Goal: Information Seeking & Learning: Compare options

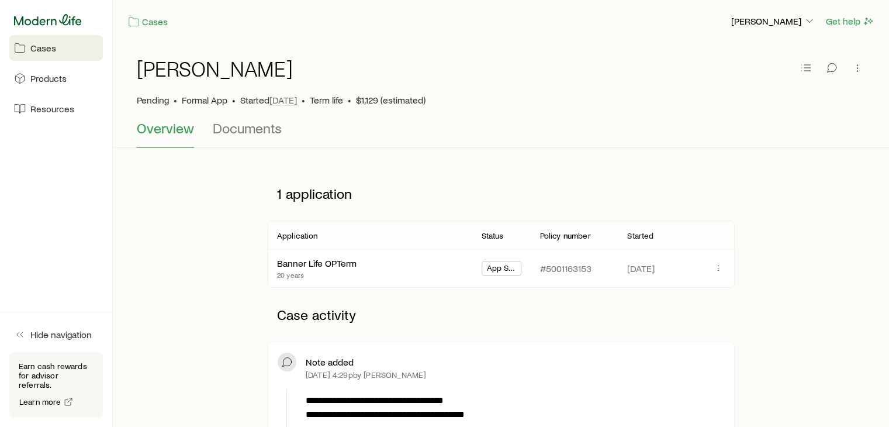
click at [46, 21] on icon at bounding box center [48, 20] width 68 height 12
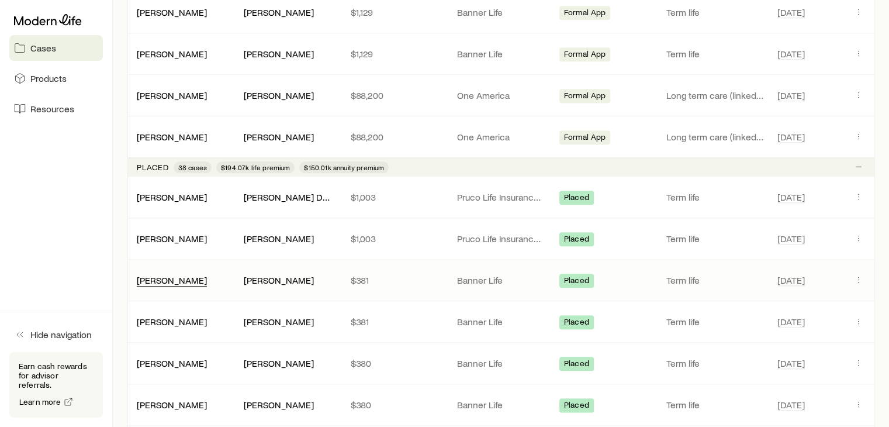
scroll to position [1286, 0]
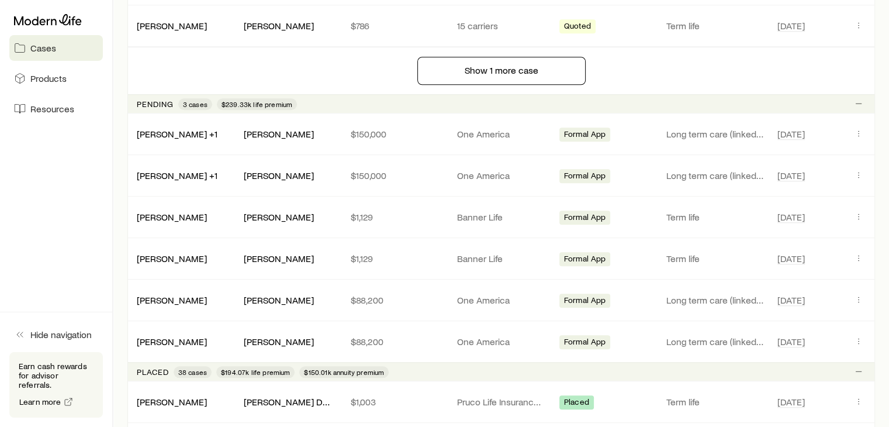
scroll to position [1052, 0]
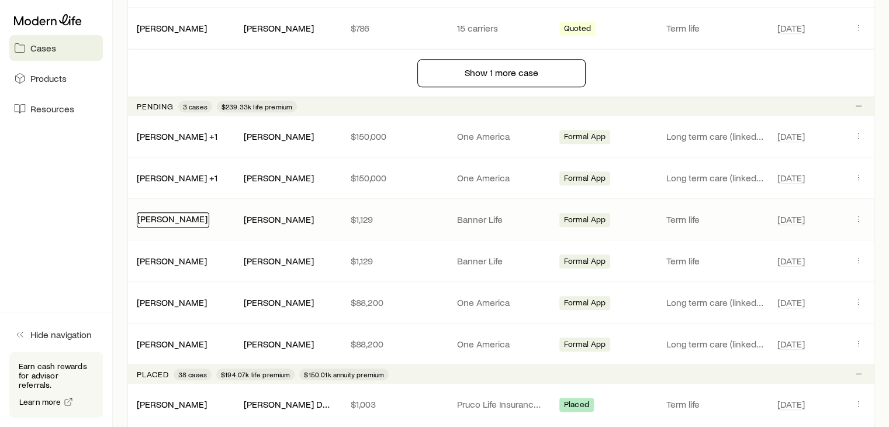
click at [164, 213] on link "[PERSON_NAME]" at bounding box center [172, 218] width 70 height 11
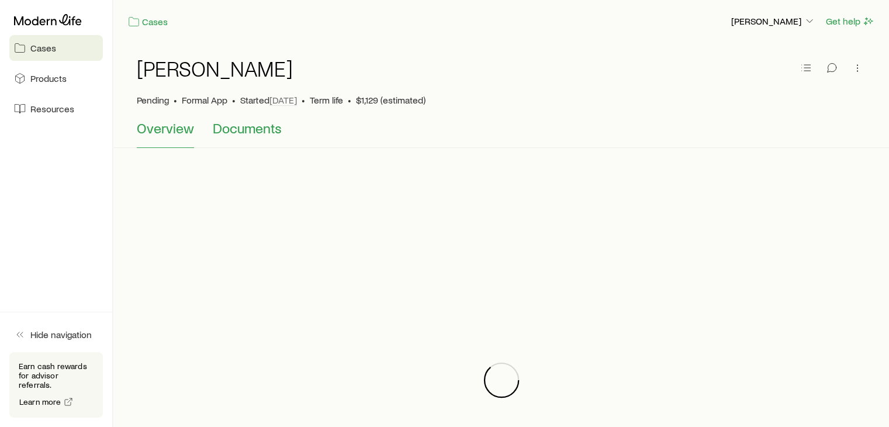
click at [248, 123] on span "Documents" at bounding box center [247, 128] width 69 height 16
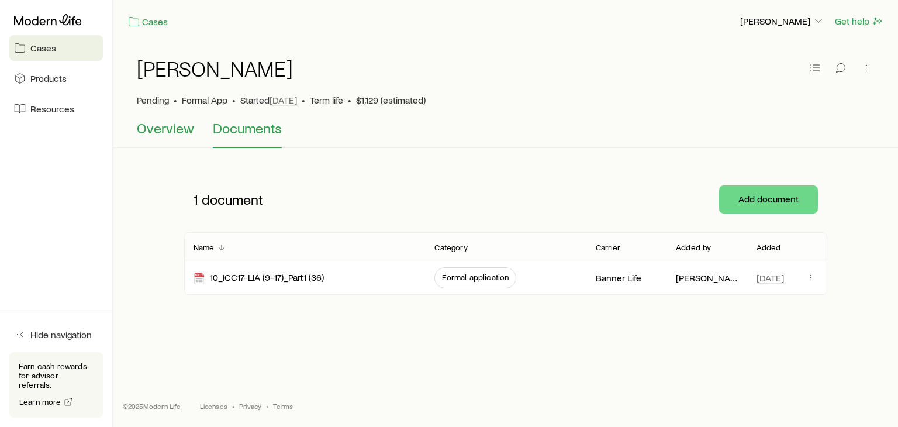
click at [155, 132] on span "Overview" at bounding box center [165, 128] width 57 height 16
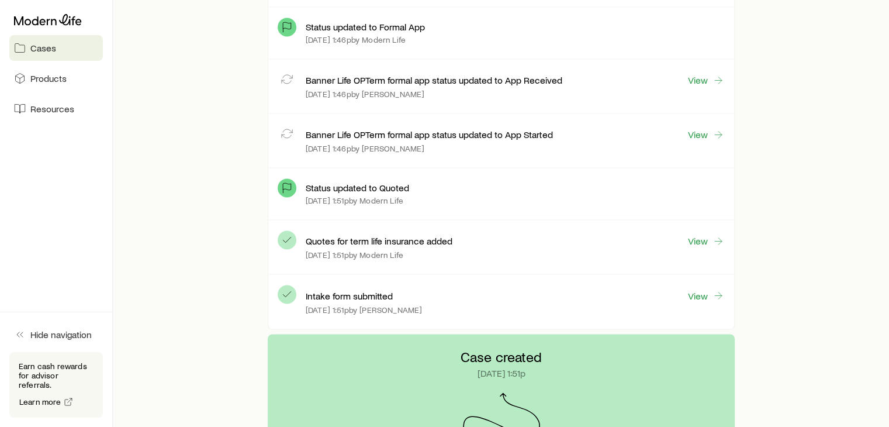
scroll to position [1975, 0]
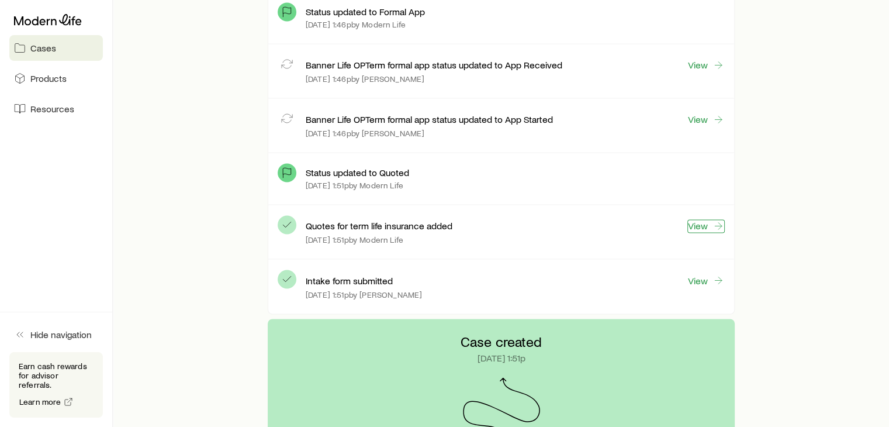
click at [497, 223] on link "View" at bounding box center [705, 225] width 37 height 13
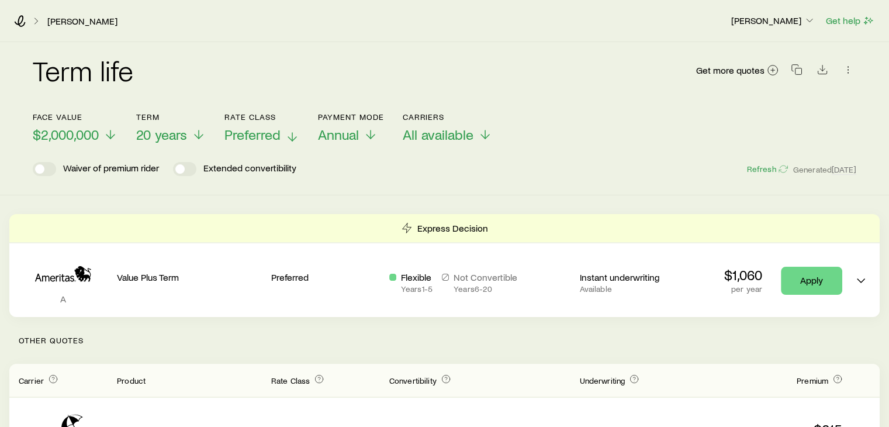
click at [262, 134] on span "Preferred" at bounding box center [252, 134] width 56 height 16
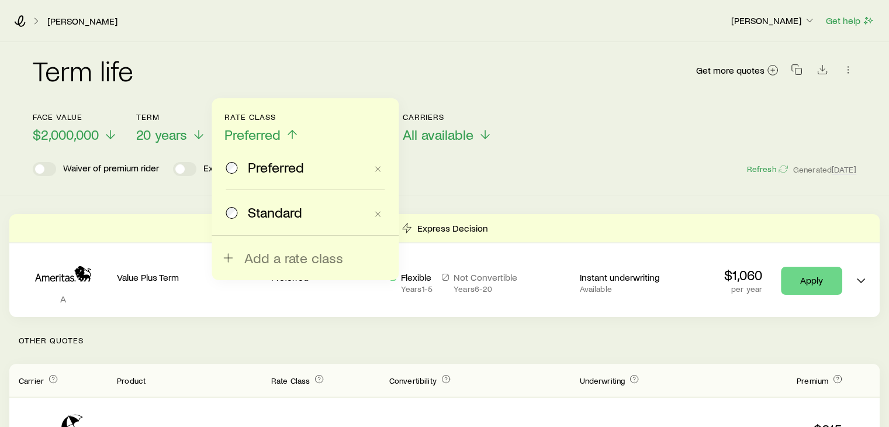
click at [63, 193] on div "Term life Get more quotes Face value $2,000,000 Term 20 years Rate Class Prefer…" at bounding box center [444, 118] width 889 height 153
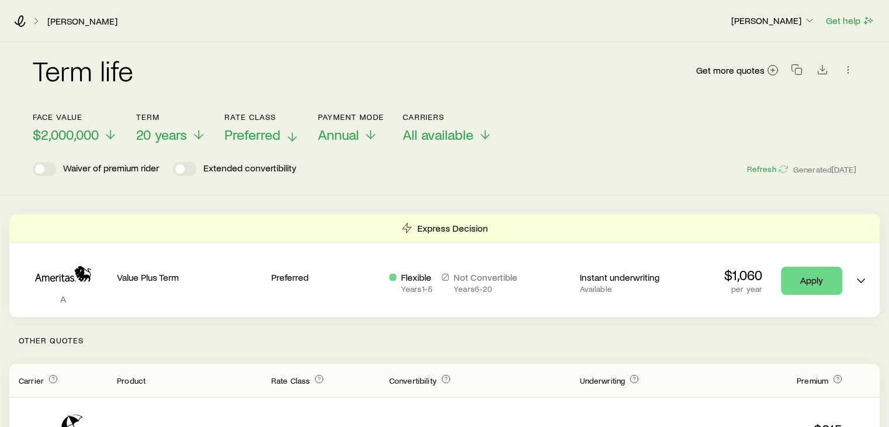
click at [261, 131] on span "Preferred" at bounding box center [252, 134] width 56 height 16
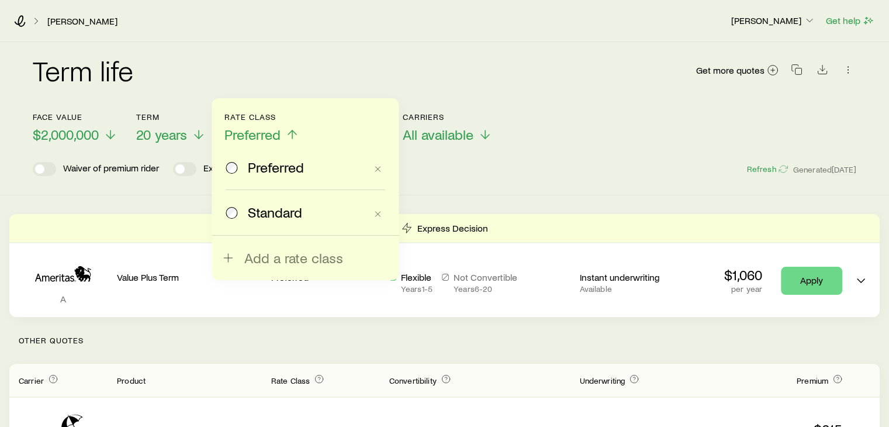
click at [266, 212] on span "Standard" at bounding box center [275, 212] width 54 height 16
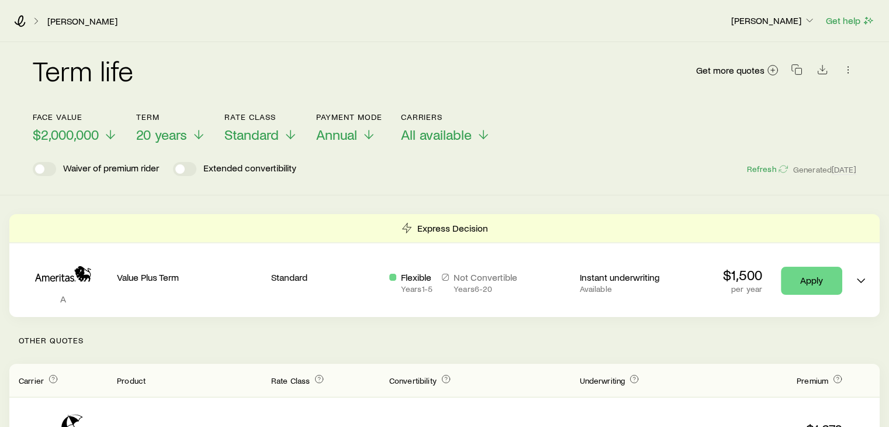
click at [215, 193] on div "Term life Get more quotes Face value $2,000,000 Term 20 years Rate Class Standa…" at bounding box center [444, 118] width 889 height 153
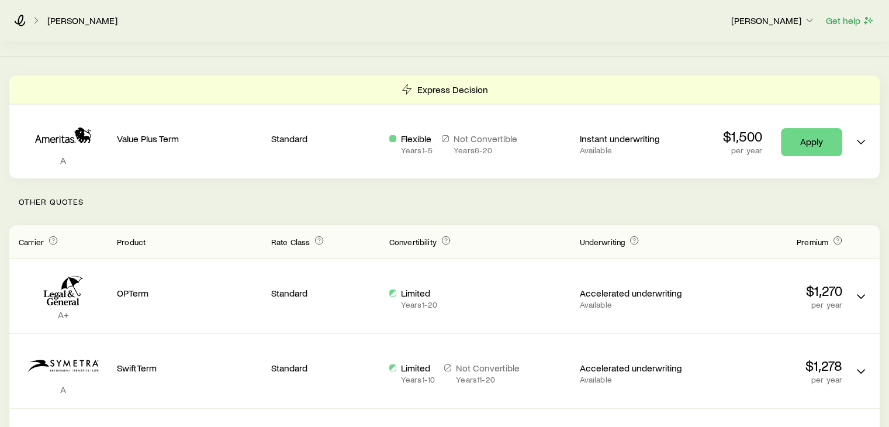
scroll to position [140, 0]
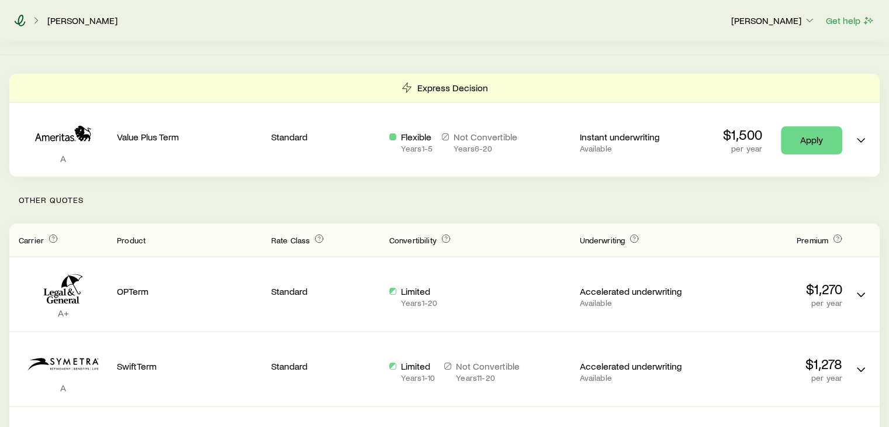
click at [23, 18] on icon at bounding box center [20, 21] width 11 height 12
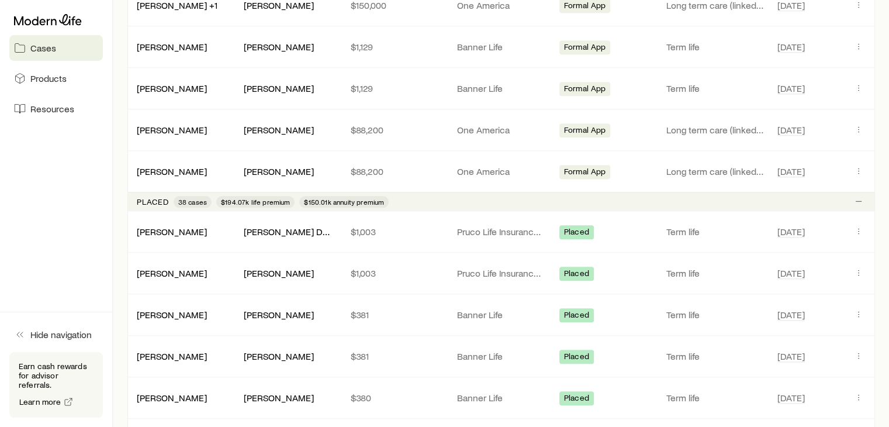
scroll to position [1242, 0]
